Goal: Task Accomplishment & Management: Use online tool/utility

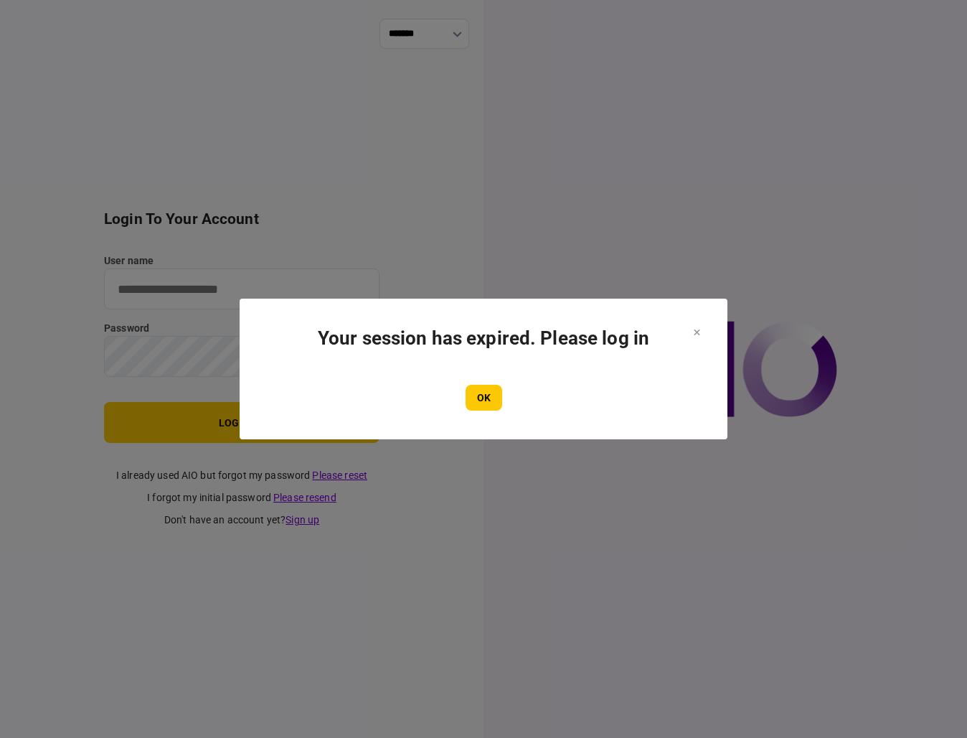
click at [259, 332] on section "Your session has expired. Please log in OK" at bounding box center [484, 369] width 488 height 141
click at [481, 389] on button "OK" at bounding box center [484, 398] width 37 height 26
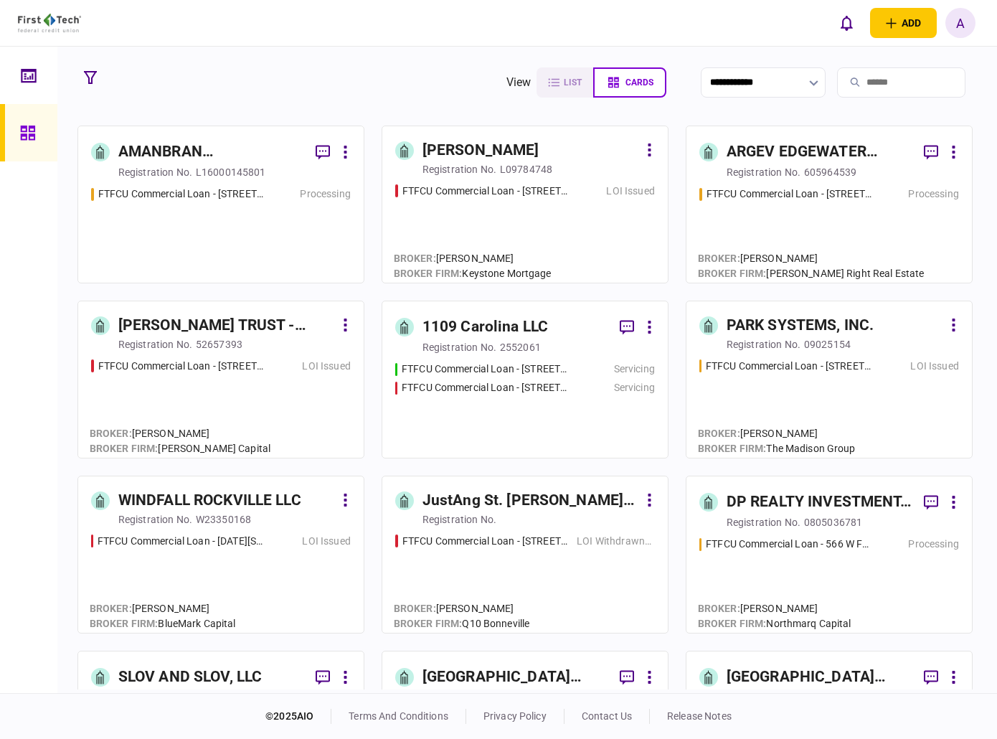
click at [21, 69] on icon at bounding box center [29, 75] width 16 height 17
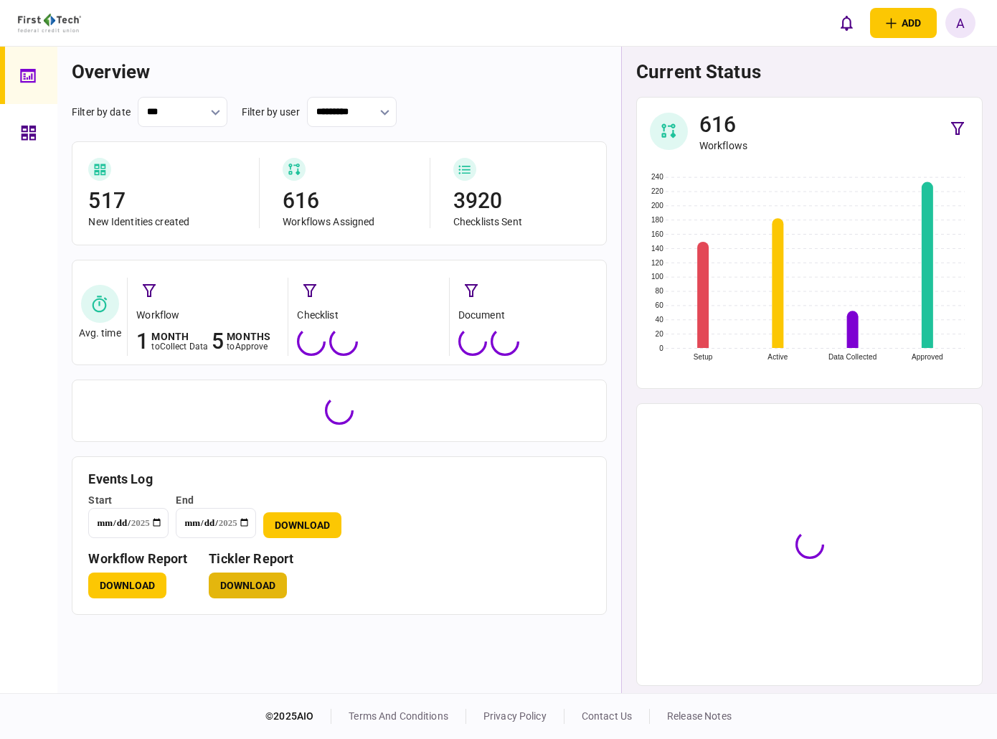
click at [257, 581] on button "Download" at bounding box center [248, 586] width 78 height 26
